Goal: Task Accomplishment & Management: Manage account settings

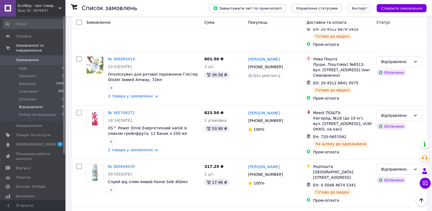
scroll to position [12, 0]
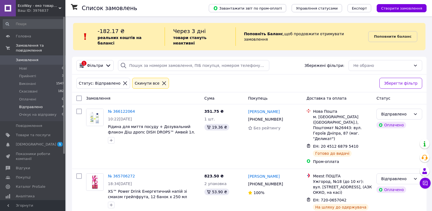
click at [162, 81] on icon at bounding box center [164, 83] width 5 height 5
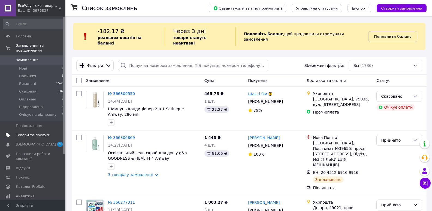
click at [29, 132] on span "Товари та послуги" at bounding box center [33, 134] width 35 height 5
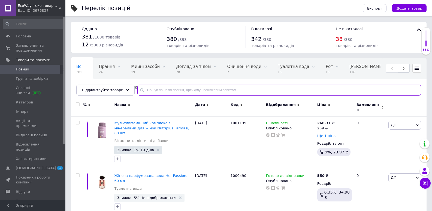
click at [142, 89] on input "text" at bounding box center [279, 89] width 284 height 11
paste input "1103010"
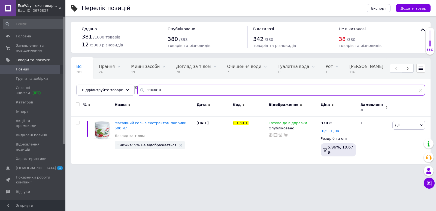
drag, startPoint x: 154, startPoint y: 90, endPoint x: 141, endPoint y: 87, distance: 14.2
click at [141, 87] on input "1103010" at bounding box center [281, 89] width 288 height 11
paste input "1"
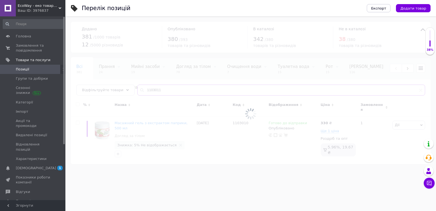
type input "1103011"
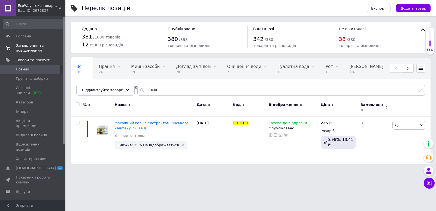
click at [25, 46] on span "Замовлення та повідомлення" at bounding box center [33, 48] width 35 height 10
